Goal: Task Accomplishment & Management: Manage account settings

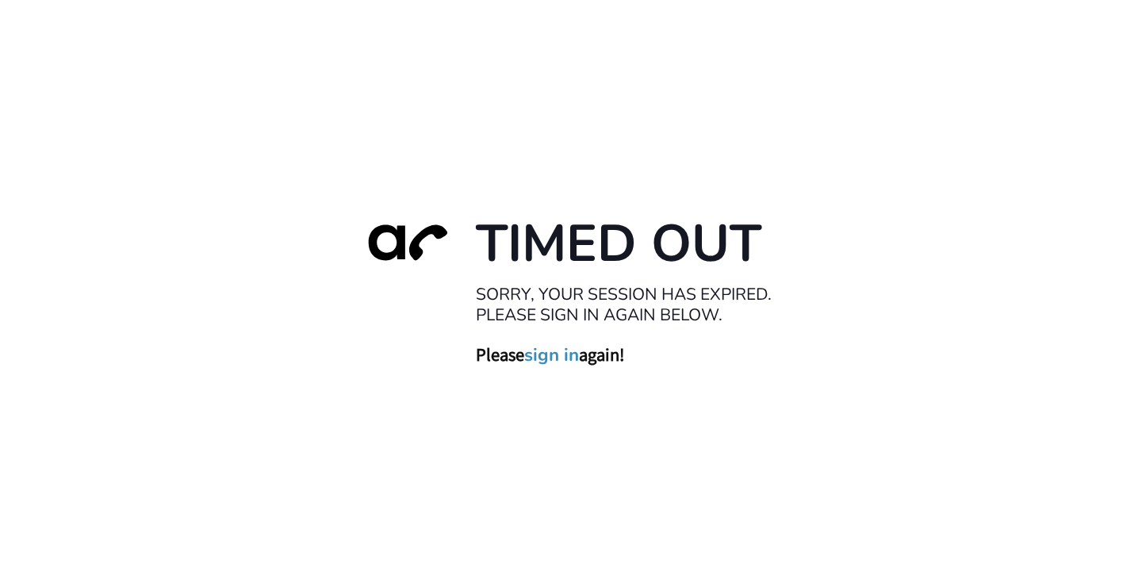
click at [569, 363] on link "sign in" at bounding box center [551, 355] width 55 height 22
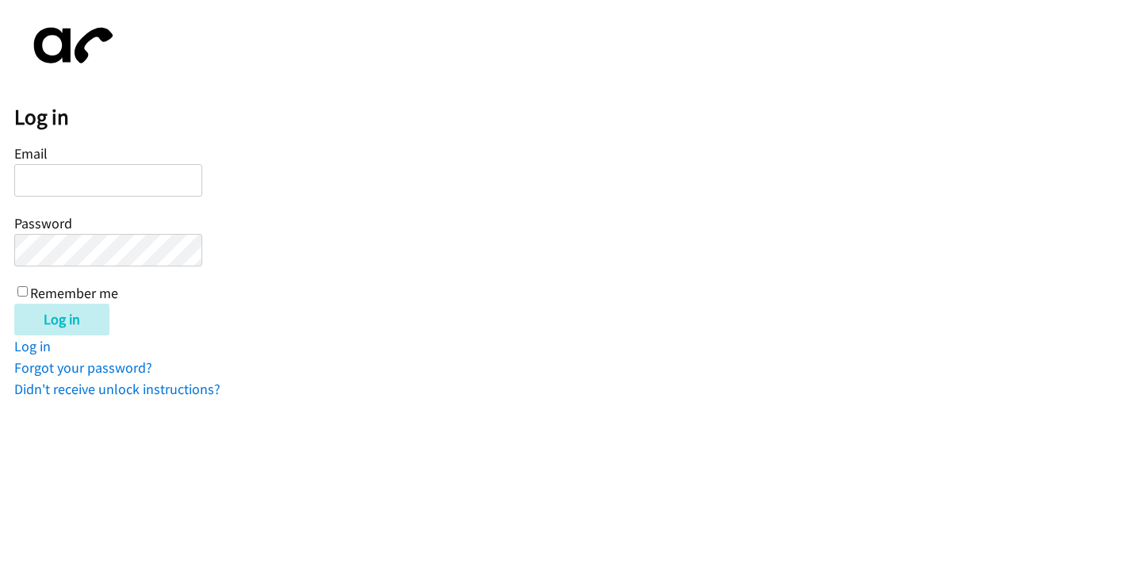
click at [121, 175] on input "Email" at bounding box center [108, 180] width 188 height 33
click at [165, 182] on input "[EMAIL_ADDRESS][DOMAIN_NAME]" at bounding box center [108, 180] width 188 height 33
type input "[EMAIL_ADDRESS][DOMAIN_NAME]"
click at [14, 304] on input "Log in" at bounding box center [61, 320] width 95 height 32
